Goal: Transaction & Acquisition: Obtain resource

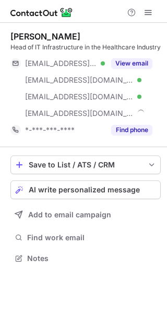
scroll to position [260, 167]
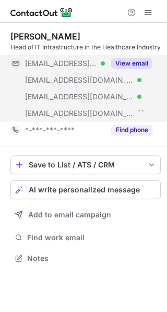
click at [129, 68] on button "View email" at bounding box center [131, 63] width 41 height 10
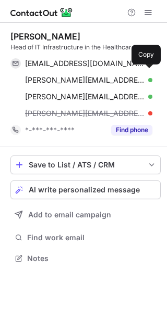
click at [145, 68] on span at bounding box center [147, 63] width 8 height 8
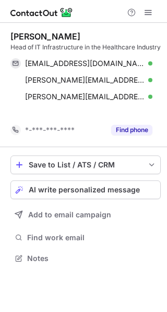
scroll to position [244, 167]
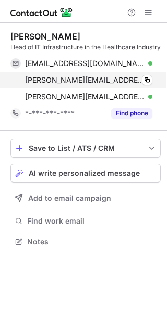
click at [152, 88] on div "michael@pepper.onl Verified Copy" at bounding box center [81, 80] width 142 height 17
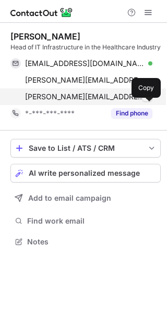
click at [150, 101] on span at bounding box center [147, 97] width 8 height 8
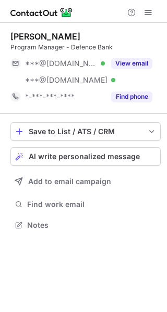
scroll to position [218, 167]
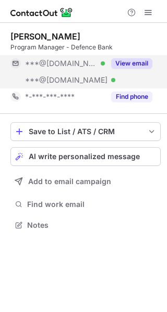
click at [128, 59] on button "View email" at bounding box center [131, 63] width 41 height 10
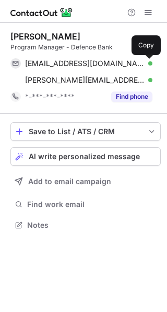
click at [147, 60] on span at bounding box center [147, 63] width 8 height 8
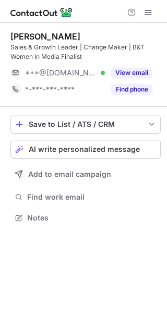
scroll to position [210, 167]
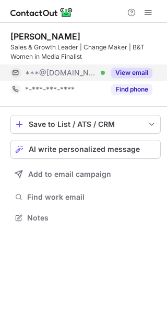
click at [124, 68] on button "View email" at bounding box center [131, 73] width 41 height 10
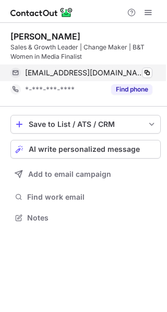
click at [140, 72] on div "lauramason17@gmail.com Verified" at bounding box center [88, 72] width 127 height 9
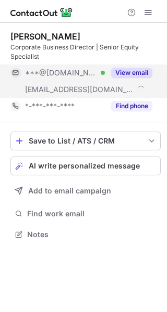
scroll to position [227, 167]
click at [126, 70] on button "View email" at bounding box center [131, 73] width 41 height 10
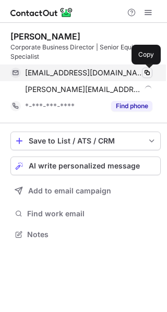
click at [145, 68] on button at bounding box center [147, 73] width 10 height 10
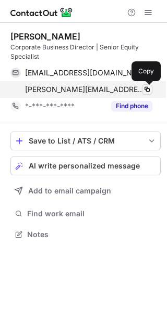
click at [147, 85] on span at bounding box center [147, 89] width 8 height 8
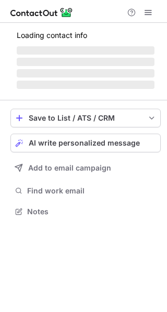
scroll to position [227, 167]
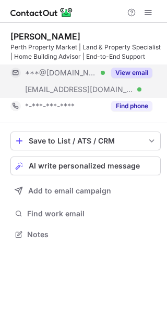
click at [130, 68] on button "View email" at bounding box center [131, 73] width 41 height 10
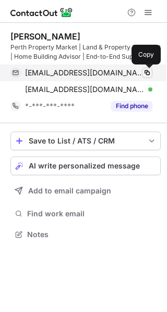
click at [143, 70] on span at bounding box center [147, 73] width 8 height 8
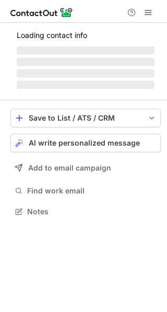
scroll to position [210, 167]
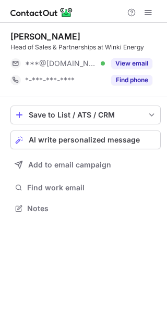
scroll to position [5, 5]
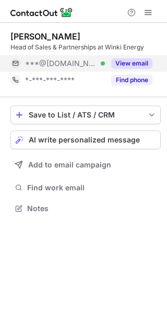
click at [127, 62] on button "View email" at bounding box center [131, 63] width 41 height 10
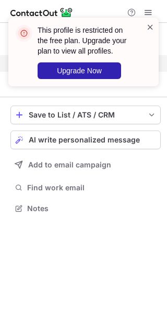
click at [148, 26] on span at bounding box center [150, 27] width 8 height 10
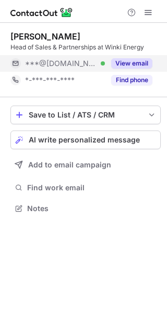
click at [148, 11] on span at bounding box center [148, 12] width 8 height 8
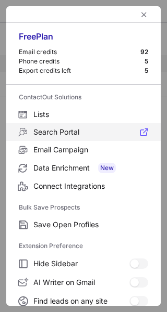
scroll to position [121, 0]
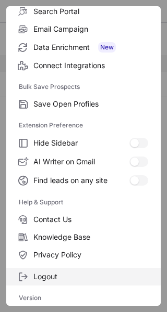
click at [63, 276] on span "Logout" at bounding box center [90, 276] width 114 height 9
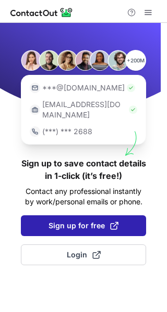
click at [80, 221] on span "Sign up for free" at bounding box center [83, 226] width 70 height 10
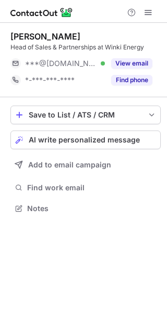
scroll to position [5, 5]
click at [144, 11] on span at bounding box center [148, 12] width 8 height 8
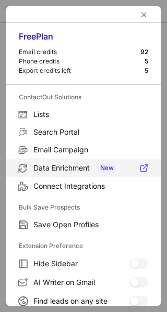
scroll to position [121, 0]
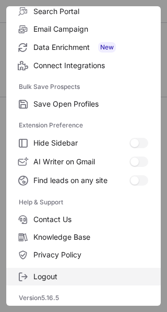
click at [53, 277] on span "Logout" at bounding box center [90, 276] width 114 height 9
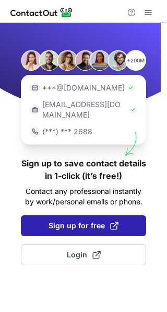
click at [71, 221] on span "Sign up for free" at bounding box center [83, 226] width 70 height 10
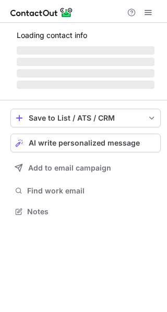
scroll to position [5, 5]
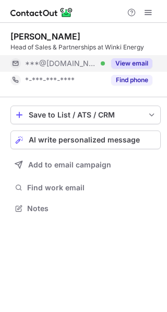
click at [135, 62] on button "View email" at bounding box center [131, 63] width 41 height 10
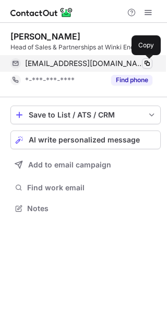
click at [144, 62] on span at bounding box center [147, 63] width 8 height 8
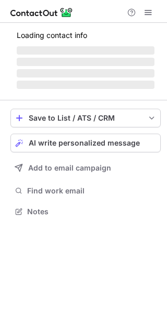
scroll to position [227, 167]
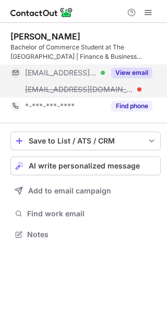
click at [138, 65] on div "View email" at bounding box center [128, 73] width 47 height 17
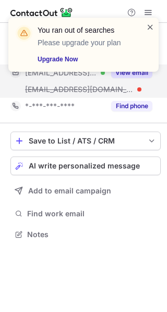
click at [148, 24] on span at bounding box center [150, 27] width 8 height 10
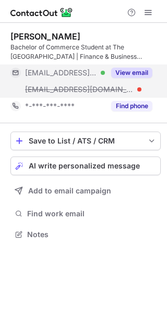
click at [146, 12] on span at bounding box center [148, 12] width 8 height 8
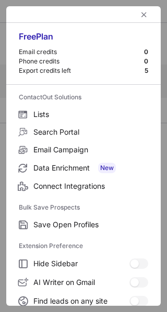
scroll to position [121, 0]
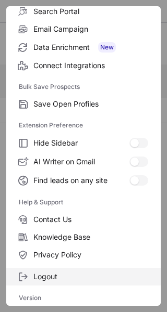
click at [58, 277] on span "Logout" at bounding box center [90, 276] width 114 height 9
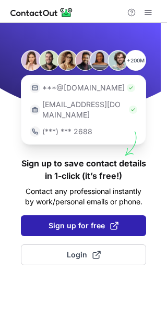
click at [83, 215] on button "Sign up for free" at bounding box center [83, 225] width 125 height 21
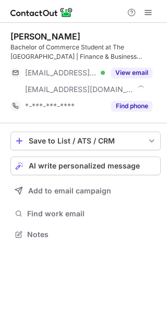
scroll to position [227, 167]
click at [148, 11] on span at bounding box center [148, 12] width 8 height 8
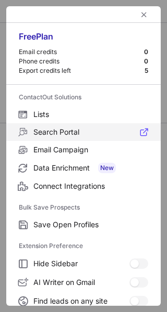
scroll to position [121, 0]
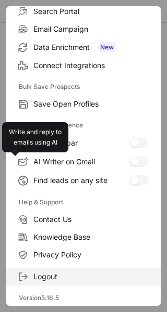
click at [49, 275] on span "Logout" at bounding box center [90, 276] width 114 height 9
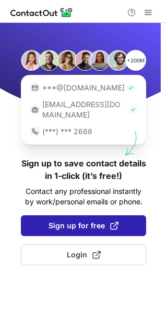
click at [75, 221] on span "Sign up for free" at bounding box center [83, 226] width 70 height 10
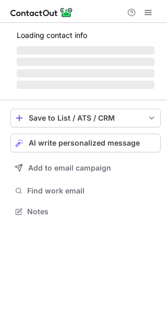
scroll to position [227, 167]
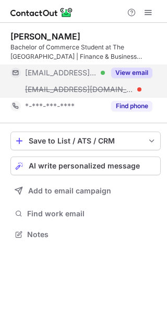
click at [134, 69] on button "View email" at bounding box center [131, 73] width 41 height 10
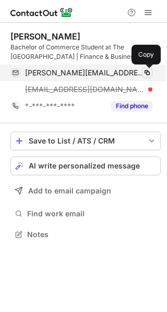
click at [143, 69] on span at bounding box center [147, 73] width 8 height 8
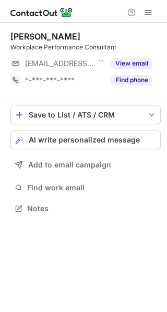
scroll to position [5, 5]
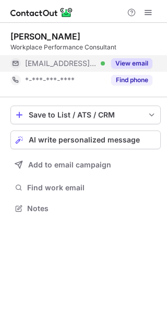
click at [130, 59] on button "View email" at bounding box center [131, 63] width 41 height 10
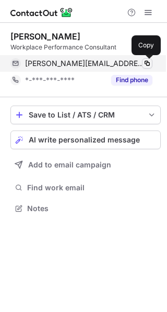
click at [149, 62] on span at bounding box center [147, 63] width 8 height 8
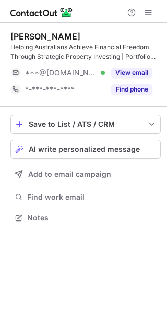
scroll to position [210, 167]
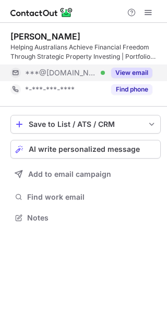
click at [126, 77] on button "View email" at bounding box center [131, 73] width 41 height 10
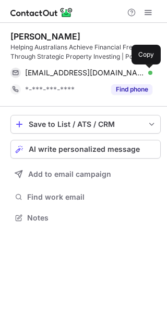
click at [149, 72] on span at bounding box center [147, 73] width 8 height 8
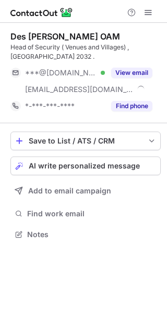
scroll to position [227, 167]
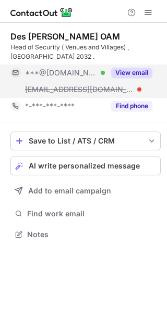
click at [132, 72] on button "View email" at bounding box center [131, 73] width 41 height 10
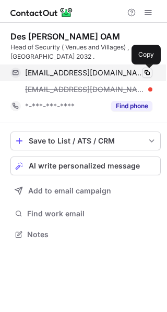
click at [150, 72] on span at bounding box center [147, 73] width 8 height 8
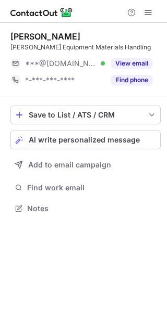
scroll to position [5, 5]
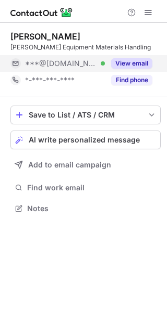
click at [142, 55] on div "View email" at bounding box center [128, 63] width 47 height 17
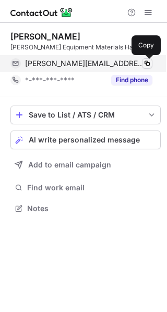
click at [147, 59] on span at bounding box center [147, 63] width 8 height 8
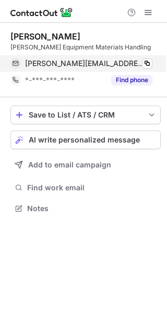
click at [149, 57] on div "jim_erdoganli@hotmail.com Verified Copy" at bounding box center [81, 63] width 142 height 17
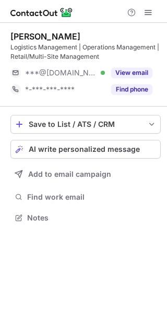
scroll to position [210, 167]
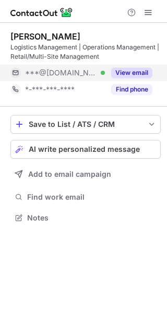
click at [139, 75] on button "View email" at bounding box center [131, 73] width 41 height 10
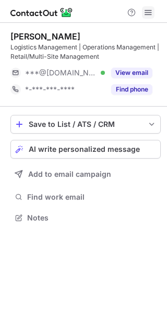
scroll to position [210, 167]
click at [149, 13] on span at bounding box center [148, 12] width 8 height 8
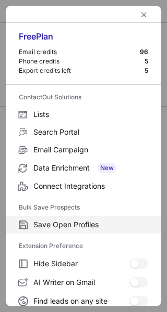
scroll to position [121, 0]
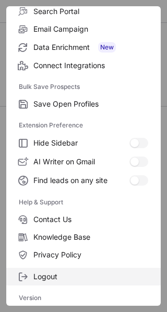
click at [62, 275] on span "Logout" at bounding box center [90, 276] width 114 height 9
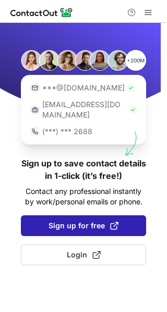
click at [70, 221] on span "Sign up for free" at bounding box center [83, 226] width 70 height 10
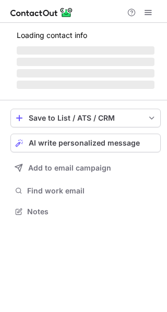
scroll to position [210, 167]
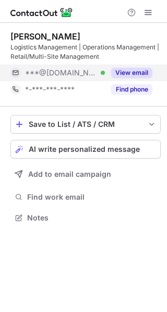
click at [137, 69] on button "View email" at bounding box center [131, 73] width 41 height 10
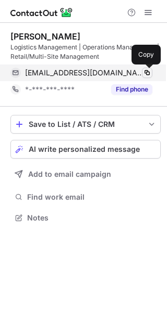
click at [144, 72] on span at bounding box center [147, 73] width 8 height 8
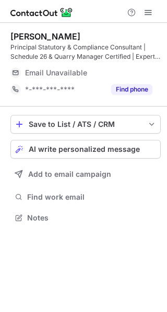
scroll to position [210, 167]
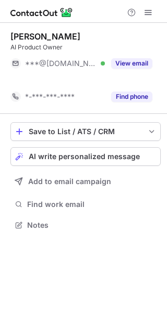
scroll to position [201, 167]
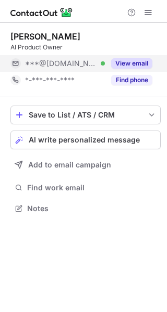
click at [140, 60] on button "View email" at bounding box center [131, 63] width 41 height 10
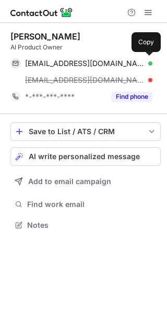
scroll to position [218, 167]
click at [140, 60] on div "gayatrimane88@gmail.com Verified" at bounding box center [88, 63] width 127 height 9
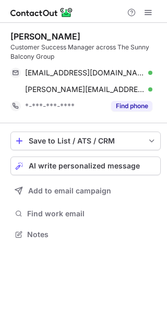
scroll to position [227, 167]
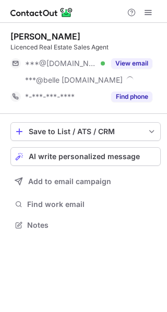
scroll to position [218, 167]
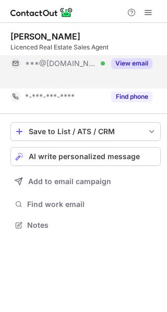
click at [124, 57] on div "View email" at bounding box center [128, 63] width 47 height 17
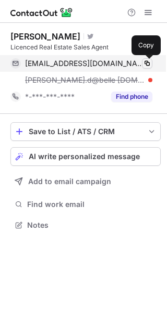
click at [147, 58] on button at bounding box center [147, 63] width 10 height 10
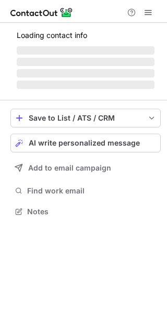
scroll to position [210, 167]
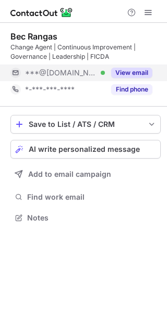
click at [122, 68] on button "View email" at bounding box center [131, 73] width 41 height 10
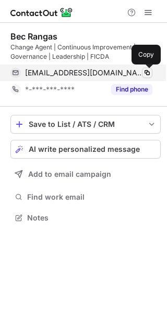
click at [143, 71] on span at bounding box center [147, 73] width 8 height 8
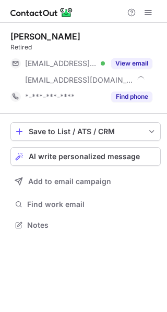
scroll to position [218, 167]
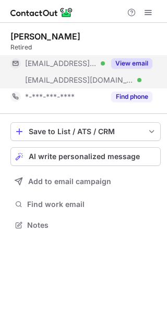
click at [144, 67] on button "View email" at bounding box center [131, 63] width 41 height 10
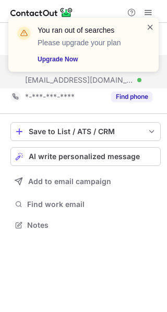
click at [150, 25] on span at bounding box center [150, 27] width 8 height 10
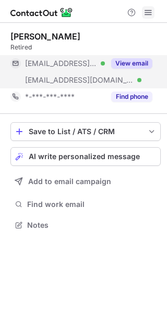
click at [144, 11] on span at bounding box center [148, 12] width 8 height 8
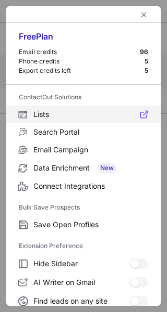
scroll to position [121, 0]
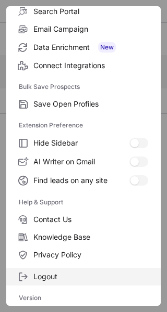
click at [43, 279] on span "Logout" at bounding box center [90, 276] width 114 height 9
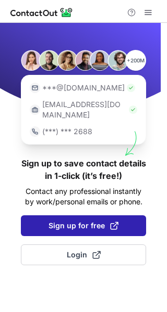
click at [53, 221] on span "Sign up for free" at bounding box center [83, 226] width 70 height 10
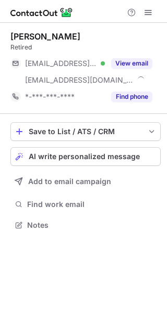
scroll to position [218, 167]
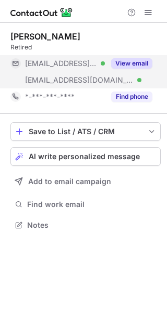
click at [137, 67] on button "View email" at bounding box center [131, 63] width 41 height 10
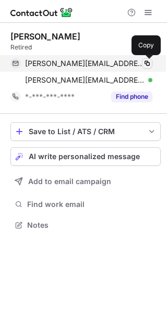
click at [145, 63] on span at bounding box center [147, 63] width 8 height 8
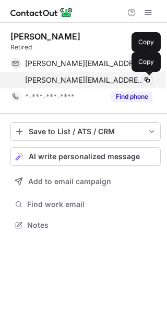
click at [147, 81] on span at bounding box center [147, 80] width 8 height 8
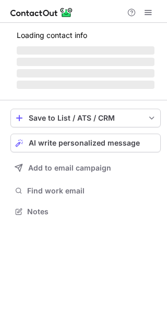
scroll to position [205, 167]
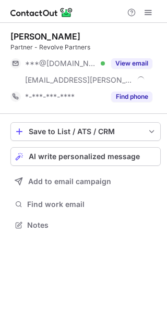
scroll to position [218, 167]
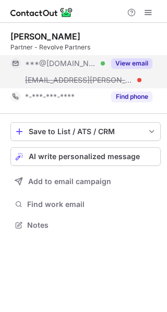
click at [133, 60] on button "View email" at bounding box center [131, 63] width 41 height 10
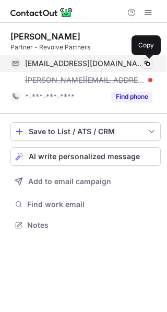
click at [148, 63] on span at bounding box center [147, 63] width 8 height 8
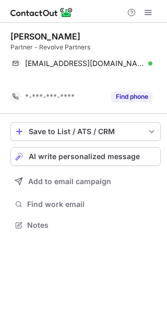
scroll to position [201, 167]
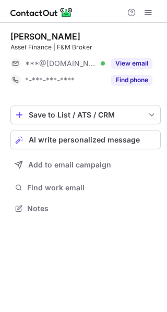
scroll to position [5, 5]
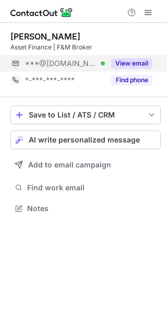
click at [127, 57] on div "View email" at bounding box center [128, 63] width 47 height 17
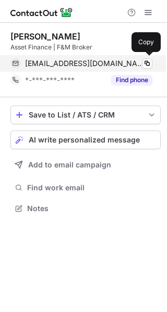
click at [148, 58] on div "[EMAIL_ADDRESS][DOMAIN_NAME] Verified Copy" at bounding box center [81, 63] width 142 height 17
